Goal: Find specific page/section: Find specific page/section

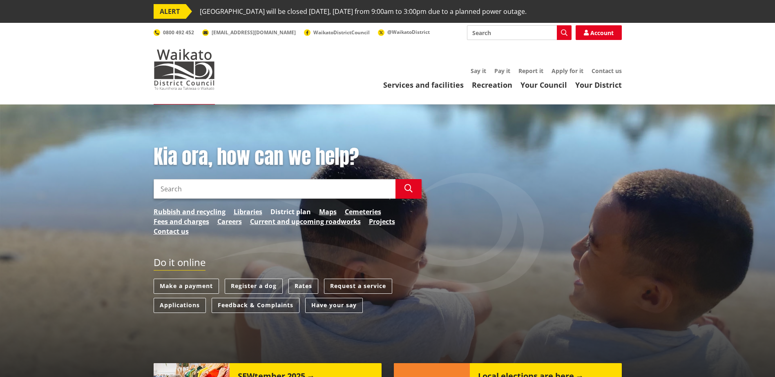
click at [292, 209] on link "District plan" at bounding box center [290, 212] width 40 height 10
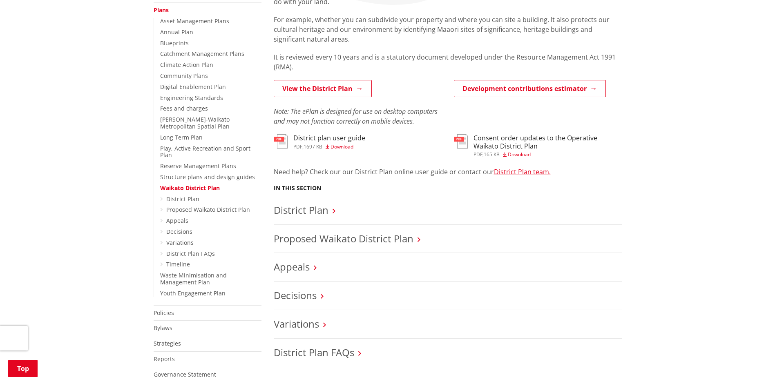
scroll to position [204, 0]
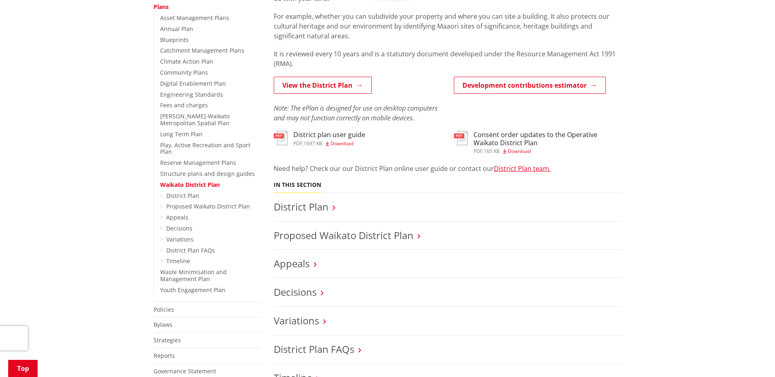
click at [333, 206] on icon at bounding box center [334, 207] width 3 height 7
click at [333, 209] on icon at bounding box center [334, 207] width 3 height 7
click at [311, 209] on link "District Plan" at bounding box center [301, 206] width 55 height 13
